Goal: Information Seeking & Learning: Learn about a topic

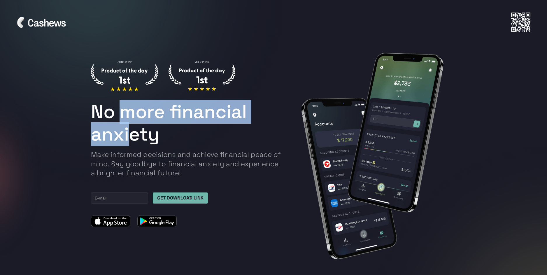
drag, startPoint x: 120, startPoint y: 115, endPoint x: 133, endPoint y: 129, distance: 19.2
click at [132, 128] on h1 "No more financial anxiety" at bounding box center [187, 123] width 193 height 45
click at [145, 140] on h1 "No more financial anxiety" at bounding box center [187, 123] width 193 height 45
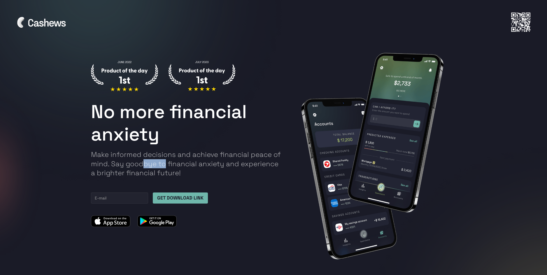
drag, startPoint x: 147, startPoint y: 163, endPoint x: 167, endPoint y: 162, distance: 20.8
click at [164, 162] on p "Make informed decisions and achieve financial peace of mind. Say goodbye to fin…" at bounding box center [187, 163] width 193 height 27
click at [167, 162] on p "Make informed decisions and achieve financial peace of mind. Say goodbye to fin…" at bounding box center [187, 163] width 193 height 27
drag, startPoint x: 111, startPoint y: 160, endPoint x: 145, endPoint y: 163, distance: 34.3
click at [144, 163] on p "Make informed decisions and achieve financial peace of mind. Say goodbye to fin…" at bounding box center [187, 163] width 193 height 27
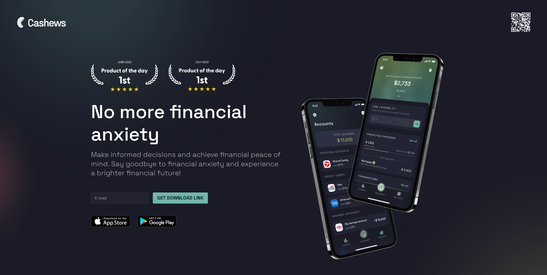
click at [145, 163] on p "Make informed decisions and achieve financial peace of mind. Say goodbye to fin…" at bounding box center [187, 163] width 193 height 27
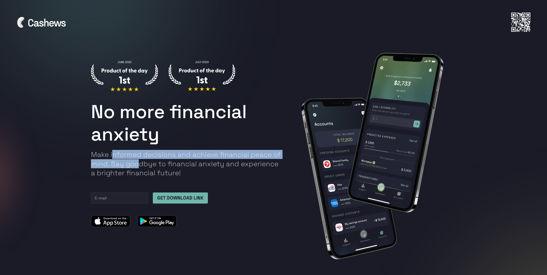
drag, startPoint x: 113, startPoint y: 155, endPoint x: 141, endPoint y: 167, distance: 30.1
click at [138, 166] on p "Make informed decisions and achieve financial peace of mind. Say goodbye to fin…" at bounding box center [187, 163] width 193 height 27
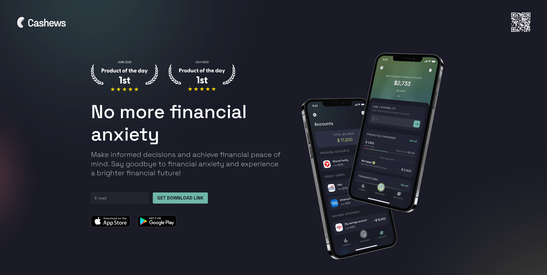
click at [141, 167] on p "Make informed decisions and achieve financial peace of mind. Say goodbye to fin…" at bounding box center [187, 163] width 193 height 27
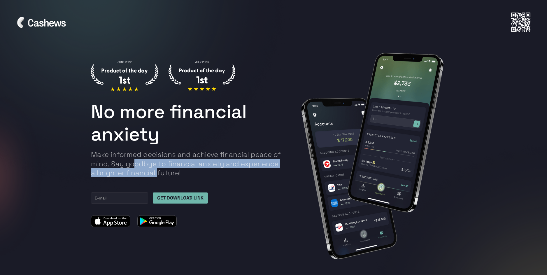
drag, startPoint x: 135, startPoint y: 161, endPoint x: 154, endPoint y: 173, distance: 21.6
click at [152, 172] on p "Make informed decisions and achieve financial peace of mind. Say goodbye to fin…" at bounding box center [187, 163] width 193 height 27
click at [154, 173] on p "Make informed decisions and achieve financial peace of mind. Say goodbye to fin…" at bounding box center [187, 163] width 193 height 27
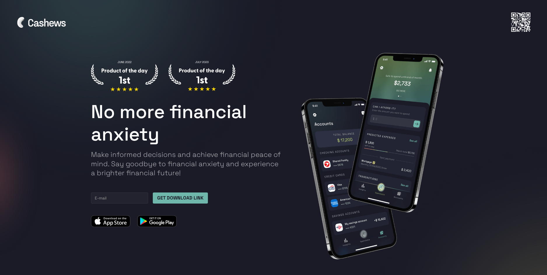
click at [169, 220] on img at bounding box center [156, 221] width 39 height 12
